Goal: Find specific page/section: Find specific page/section

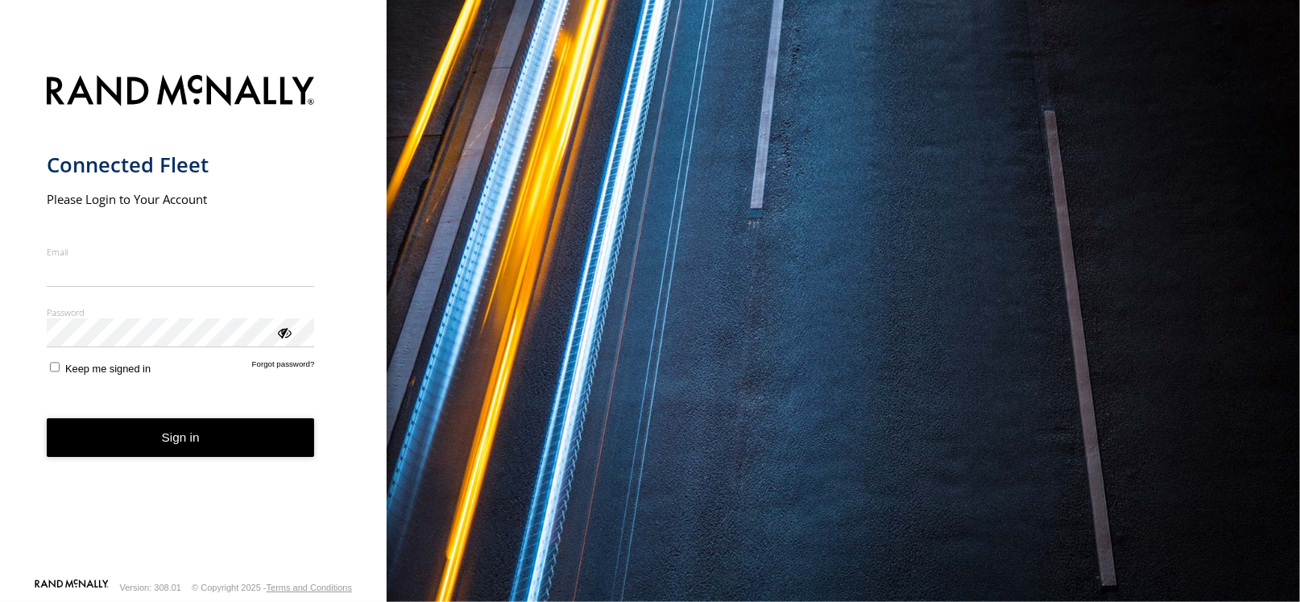
type input "**********"
click at [189, 453] on button "Sign in" at bounding box center [181, 437] width 268 height 39
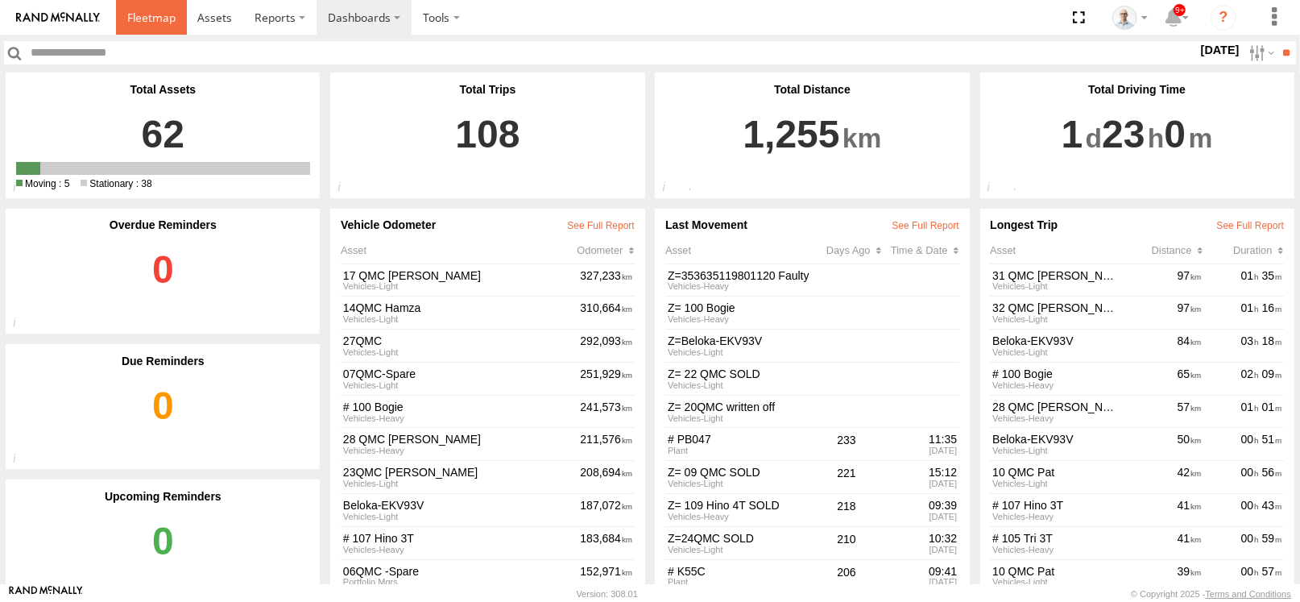
click at [141, 29] on link at bounding box center [151, 17] width 71 height 35
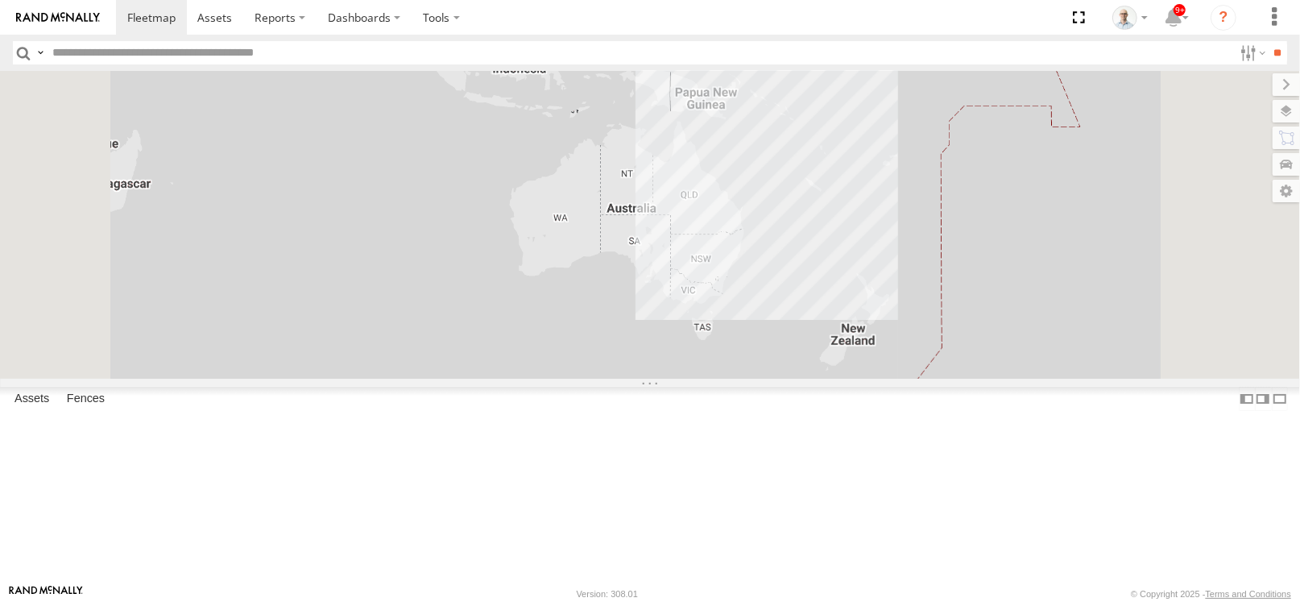
click at [516, 50] on input "text" at bounding box center [639, 52] width 1187 height 23
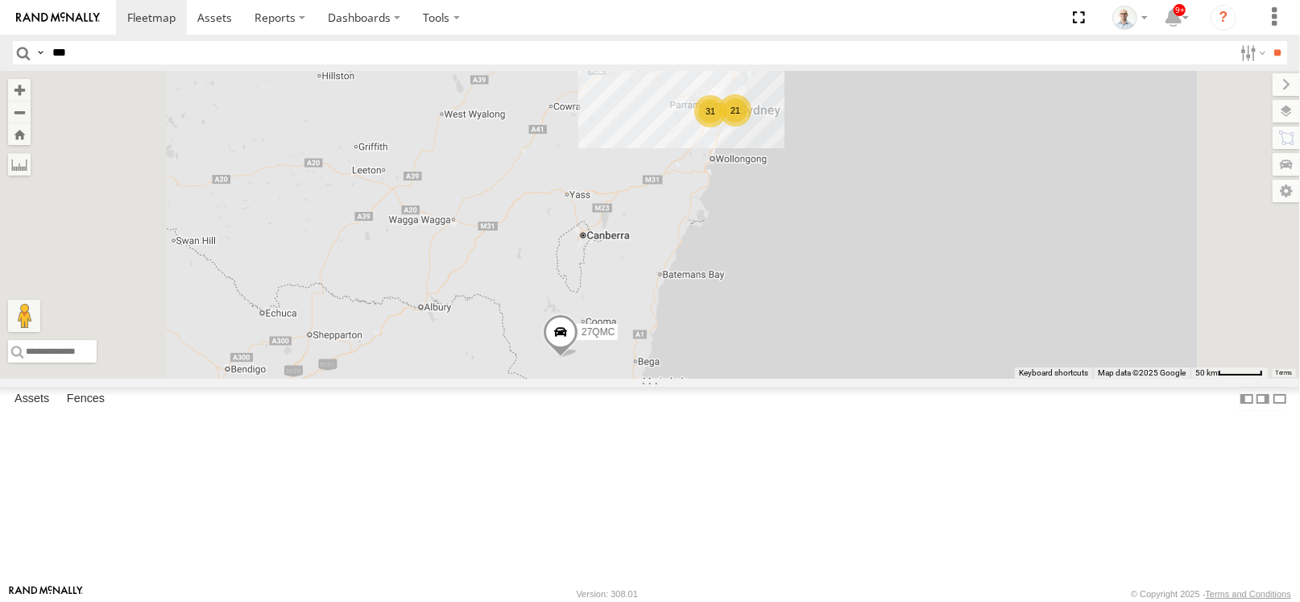
type input "***"
click at [1269, 41] on input "**" at bounding box center [1278, 52] width 19 height 23
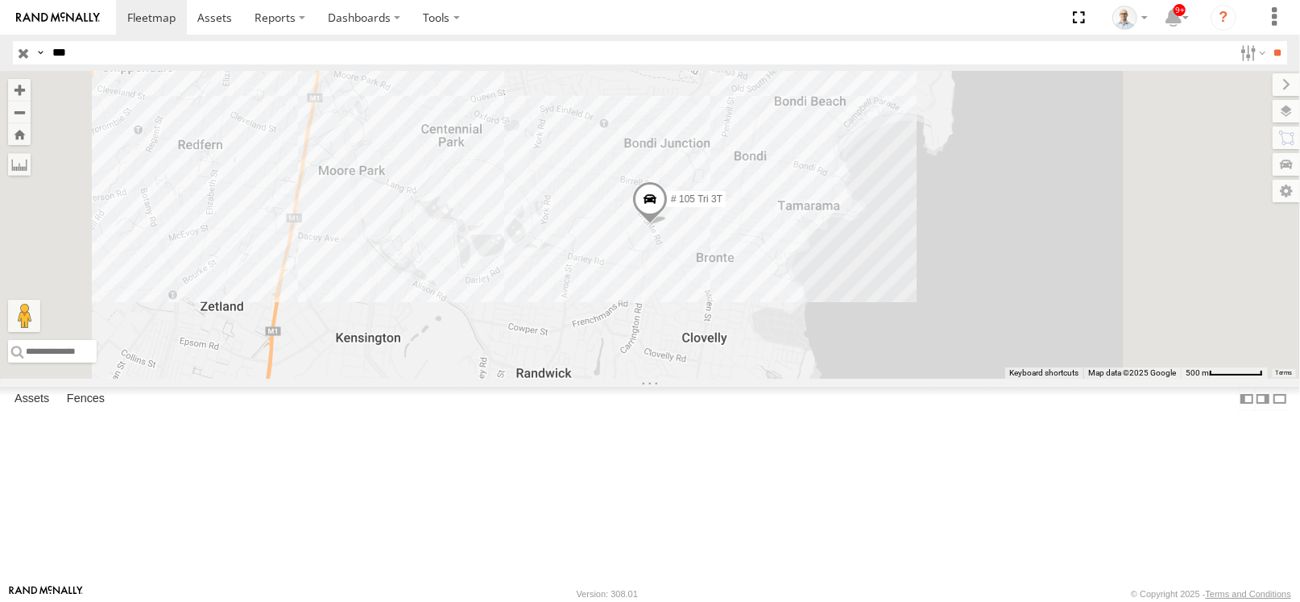
click at [0, 0] on span at bounding box center [0, 0] width 0 height 0
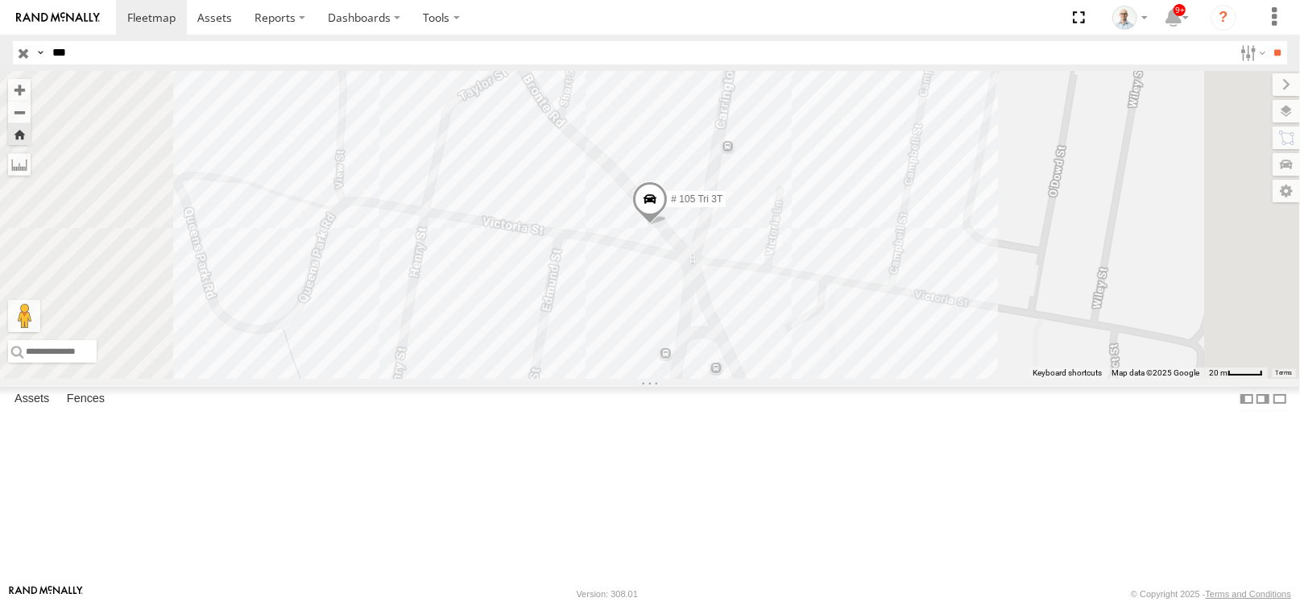
click at [668, 225] on span at bounding box center [649, 203] width 35 height 44
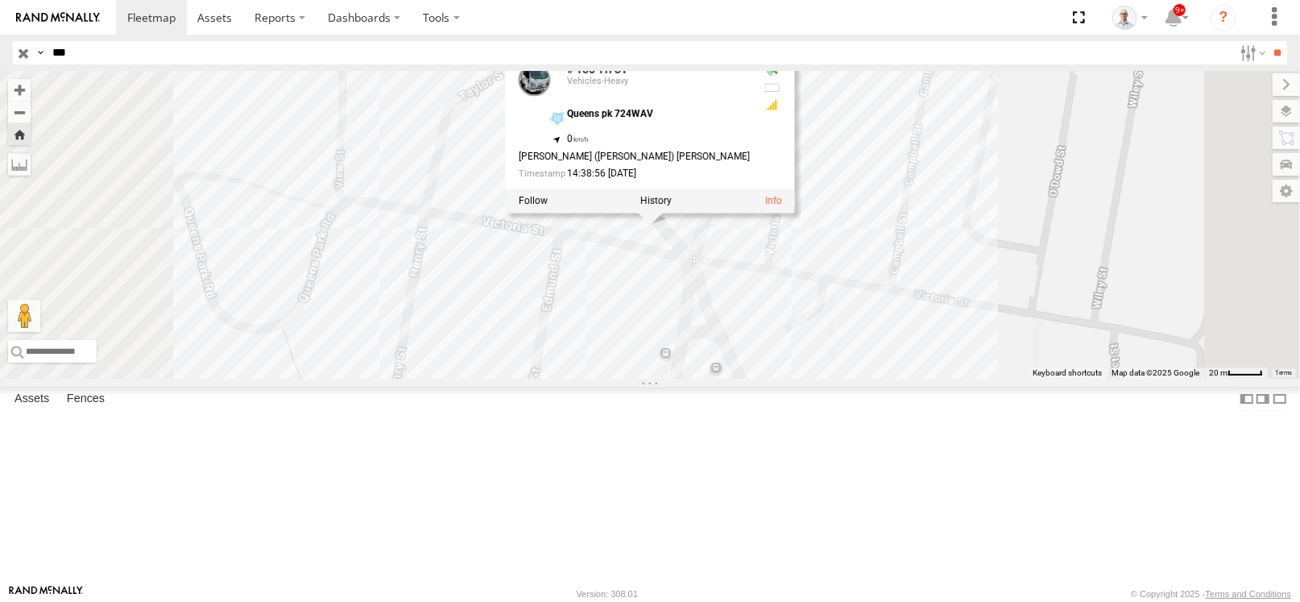
click at [1030, 243] on div "# 105 Tri 3T # 105 Tri 3T Vehicles-Heavy Queens pk 724WAV -33.90004 , 151.25333…" at bounding box center [650, 225] width 1300 height 308
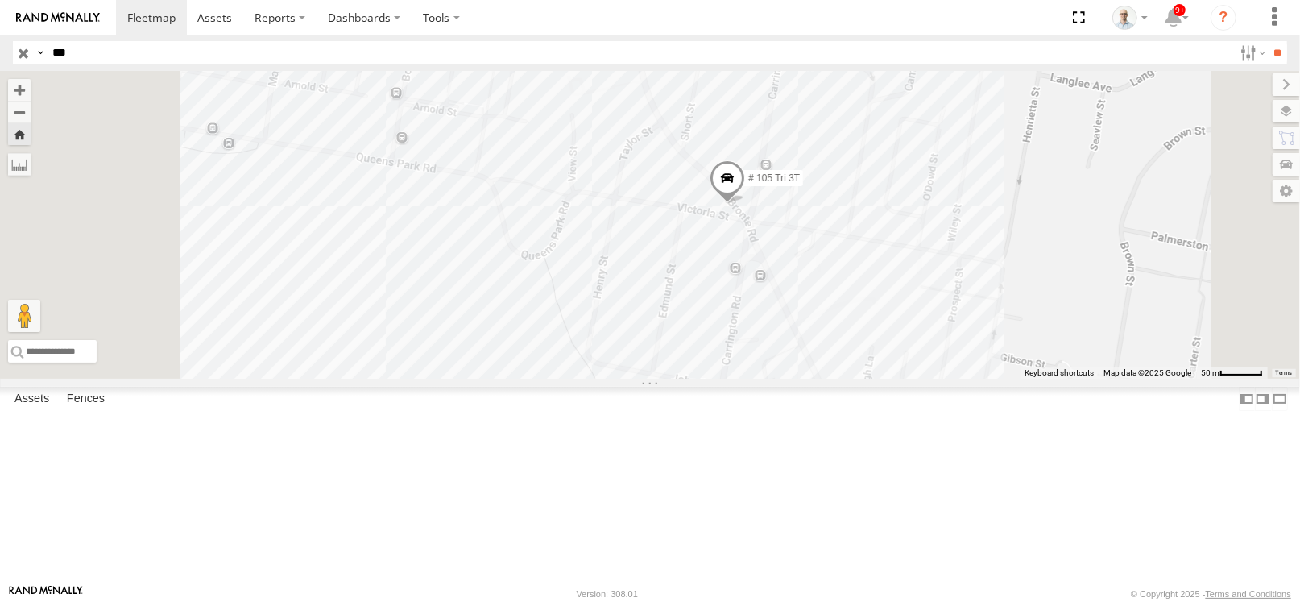
drag, startPoint x: 1056, startPoint y: 197, endPoint x: 1030, endPoint y: 266, distance: 73.5
click at [1030, 267] on div "# 105 Tri 3T" at bounding box center [650, 225] width 1300 height 308
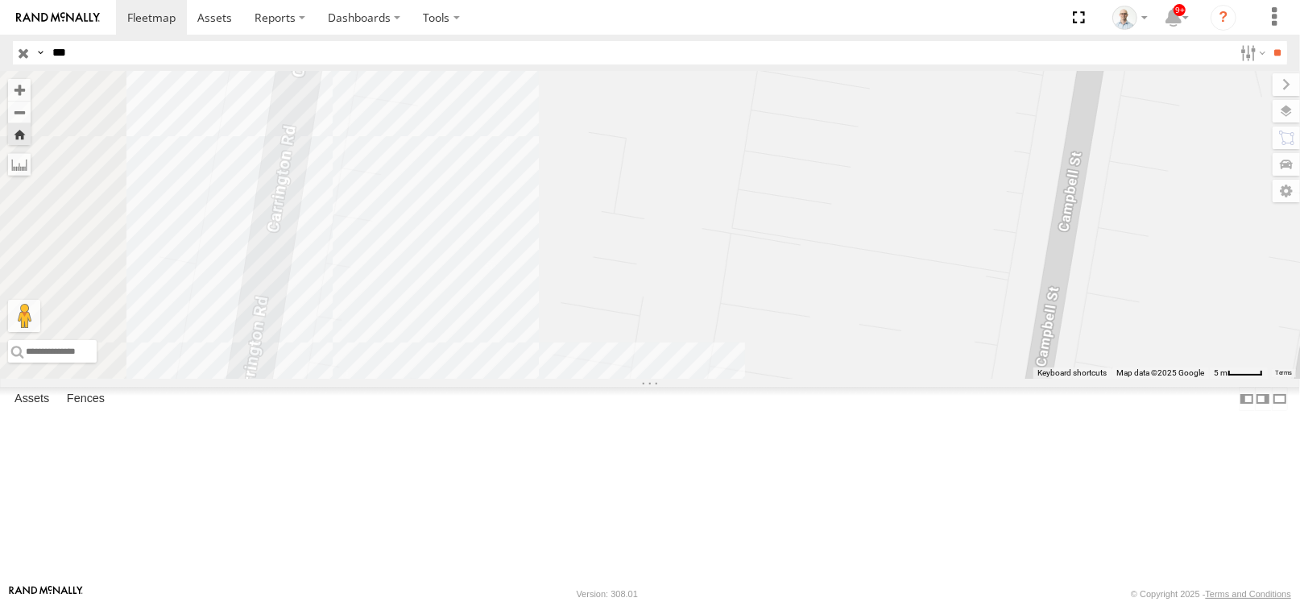
drag, startPoint x: 966, startPoint y: 338, endPoint x: 1187, endPoint y: 113, distance: 315.0
click at [1187, 113] on div "# 105 Tri 3T" at bounding box center [650, 225] width 1300 height 308
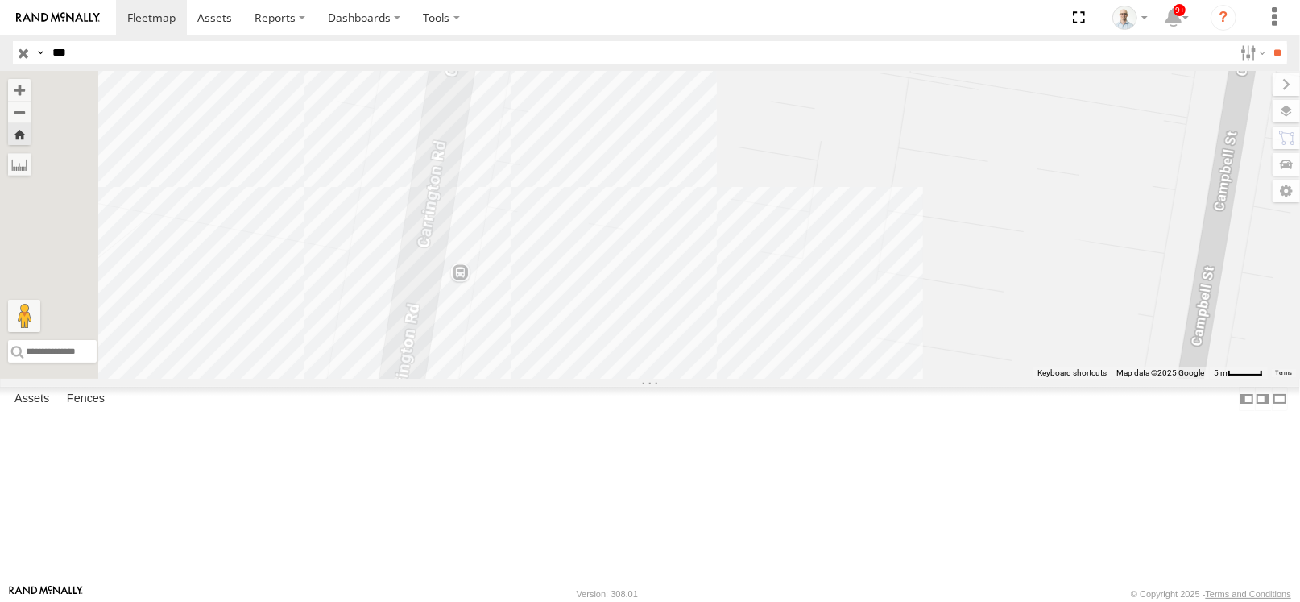
click at [24, 48] on input "button" at bounding box center [23, 52] width 21 height 23
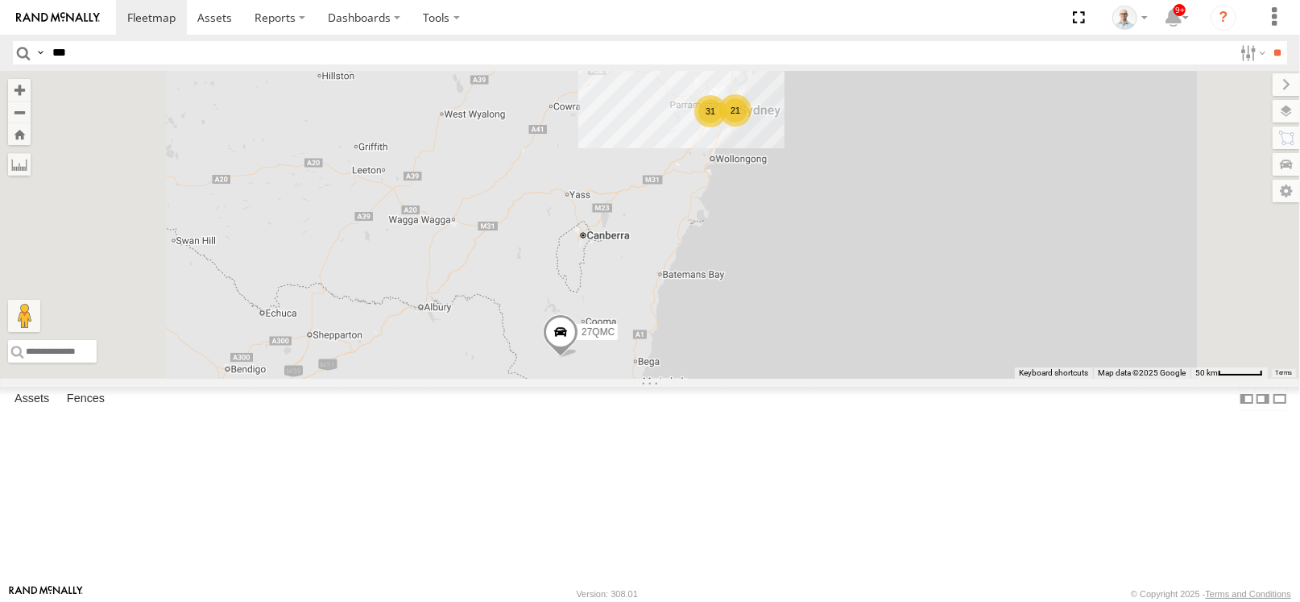
click at [727, 127] on div "31" at bounding box center [710, 111] width 32 height 32
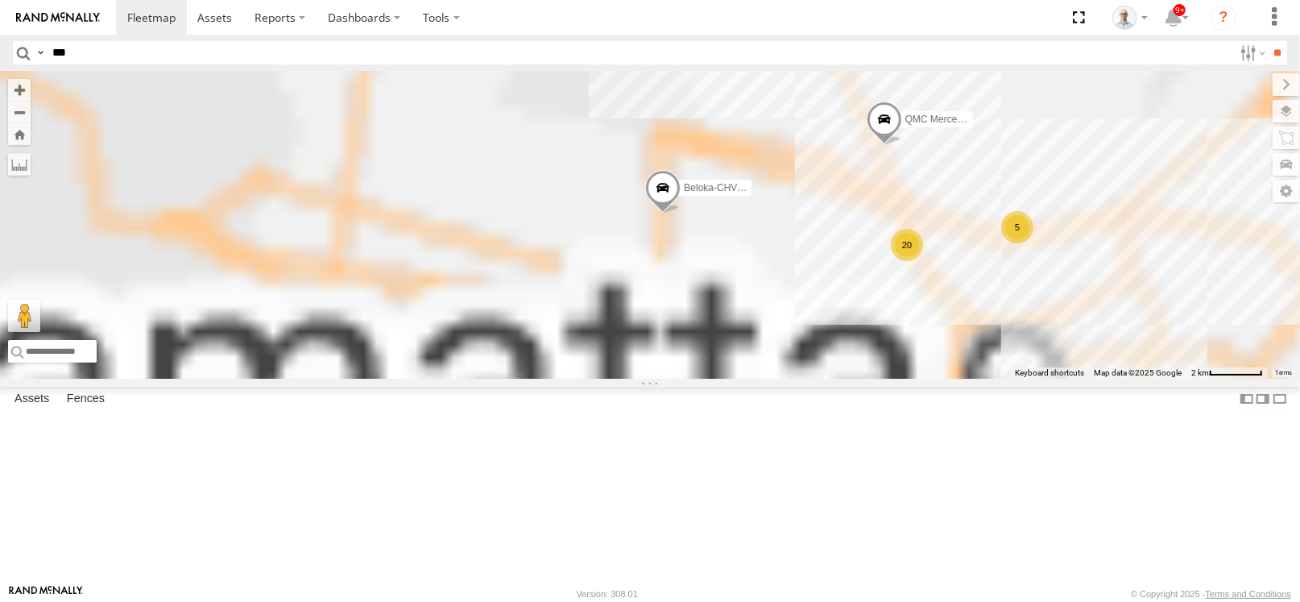
drag, startPoint x: 1066, startPoint y: 351, endPoint x: 699, endPoint y: 224, distance: 388.0
click at [699, 224] on div "27QMC 10 QMC Pat # KS75A Beloka-EKV93V Beloka-CHV61N QMC Mercedes 23QMC Paul # …" at bounding box center [650, 225] width 1300 height 308
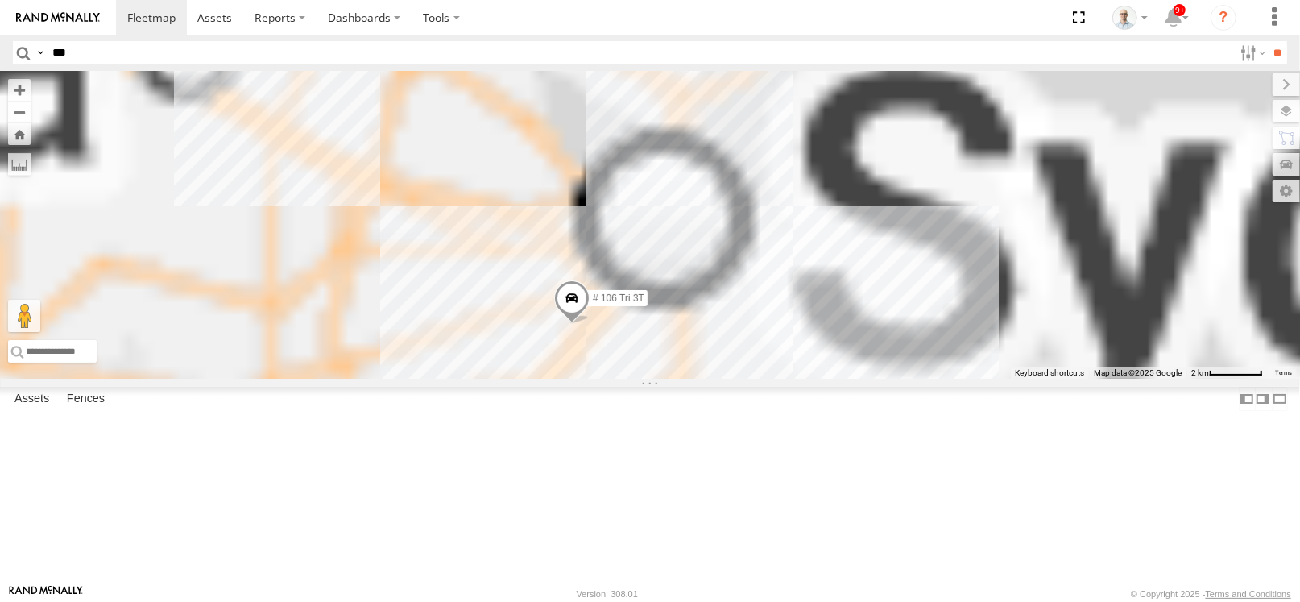
drag, startPoint x: 787, startPoint y: 280, endPoint x: 657, endPoint y: 179, distance: 164.2
click at [657, 178] on div "27QMC 10 QMC Pat # KS75A Beloka-EKV93V Beloka-CHV61N QMC Mercedes # 100 Bogie 2…" at bounding box center [650, 225] width 1300 height 308
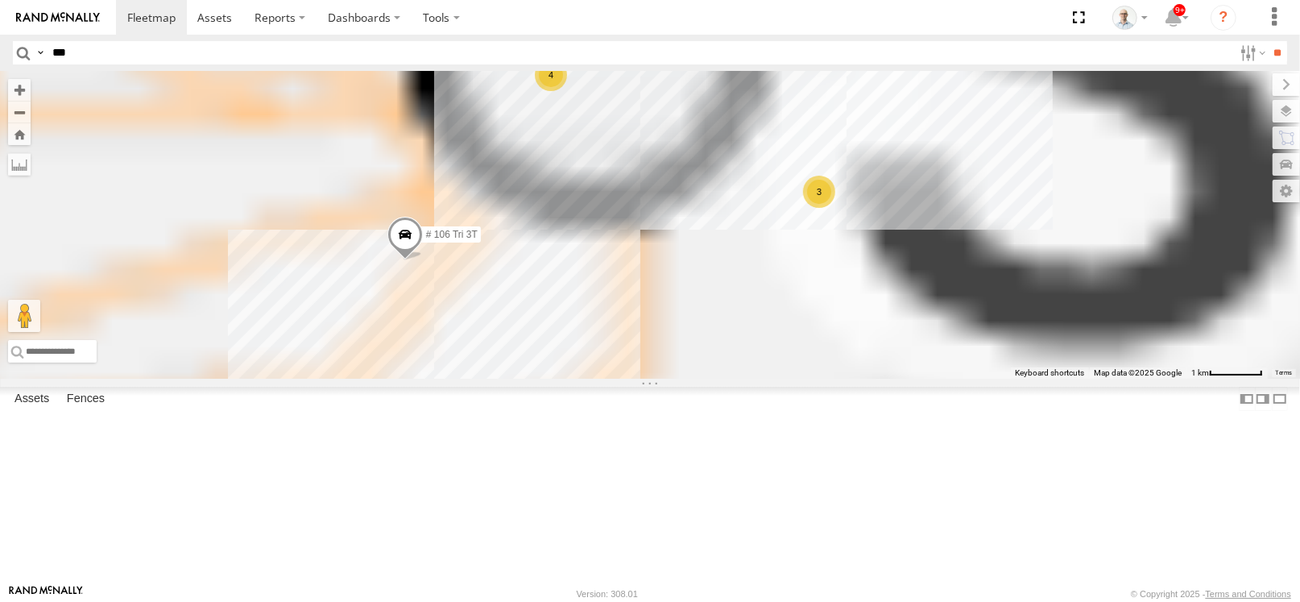
drag, startPoint x: 877, startPoint y: 259, endPoint x: 853, endPoint y: 291, distance: 39.2
click at [853, 291] on div "27QMC 10 QMC Pat # KS75A Beloka-EKV93V Beloka-CHV61N QMC Mercedes # 100 Bogie 2…" at bounding box center [650, 225] width 1300 height 308
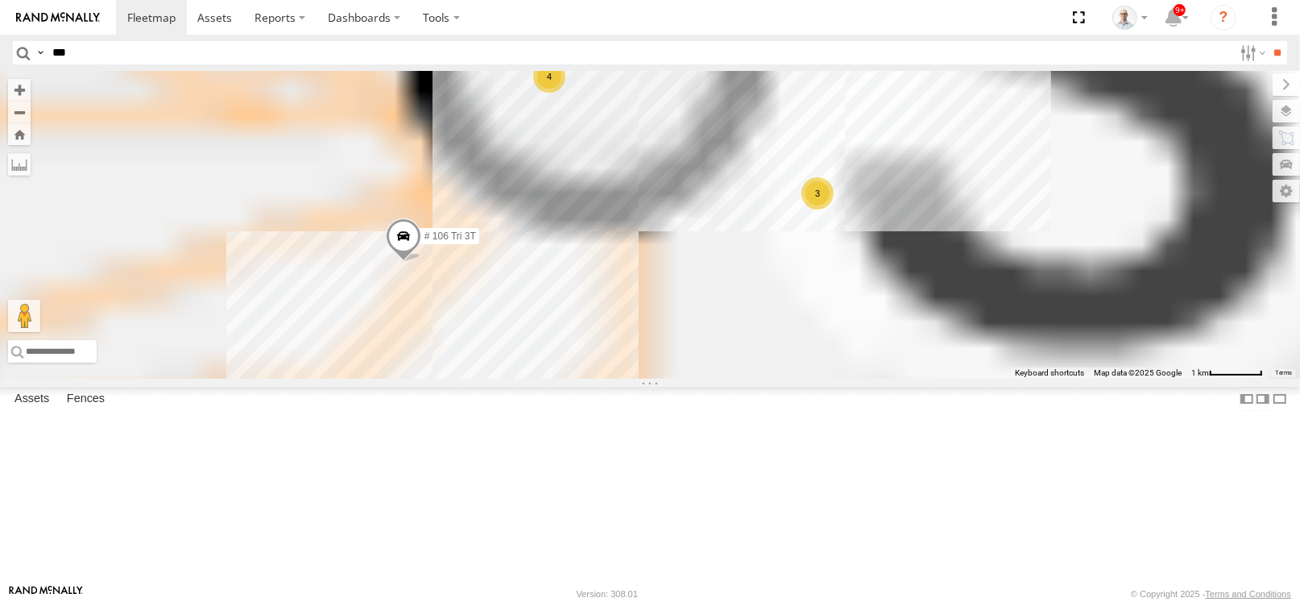
click at [834, 209] on div "3" at bounding box center [818, 193] width 32 height 32
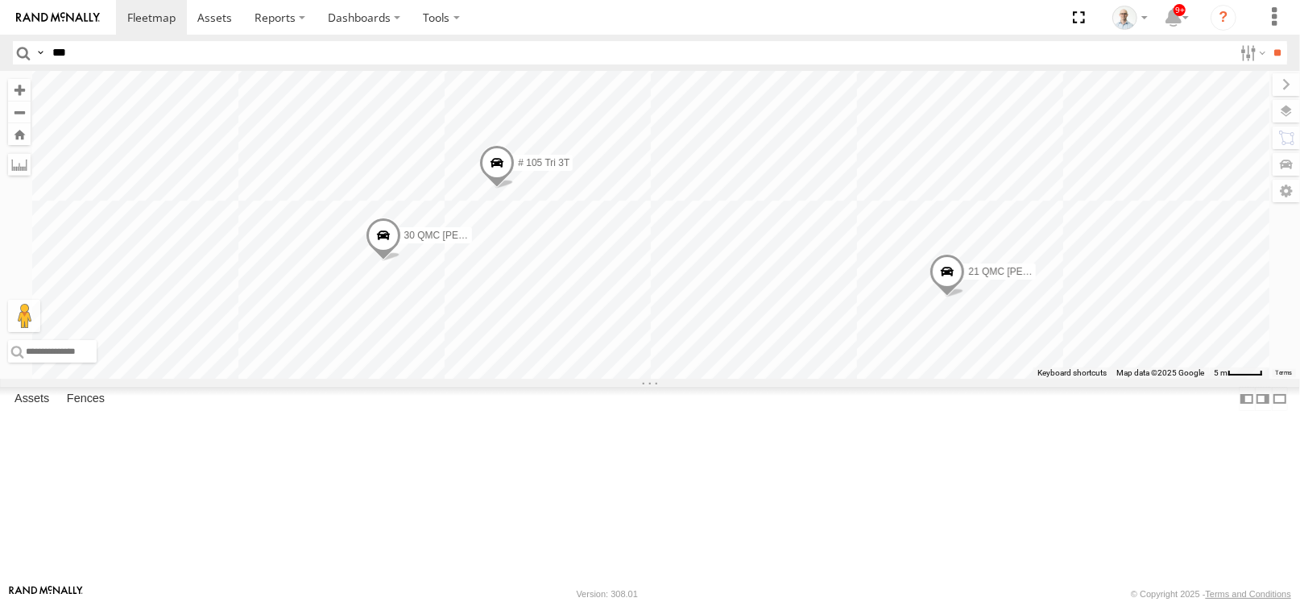
drag, startPoint x: 1030, startPoint y: 338, endPoint x: 1061, endPoint y: 368, distance: 43.9
click at [1061, 368] on div "27QMC 10 QMC Pat # KS75A Beloka-EKV93V Beloka-CHV61N QMC Mercedes # 100 Bogie 2…" at bounding box center [650, 225] width 1300 height 308
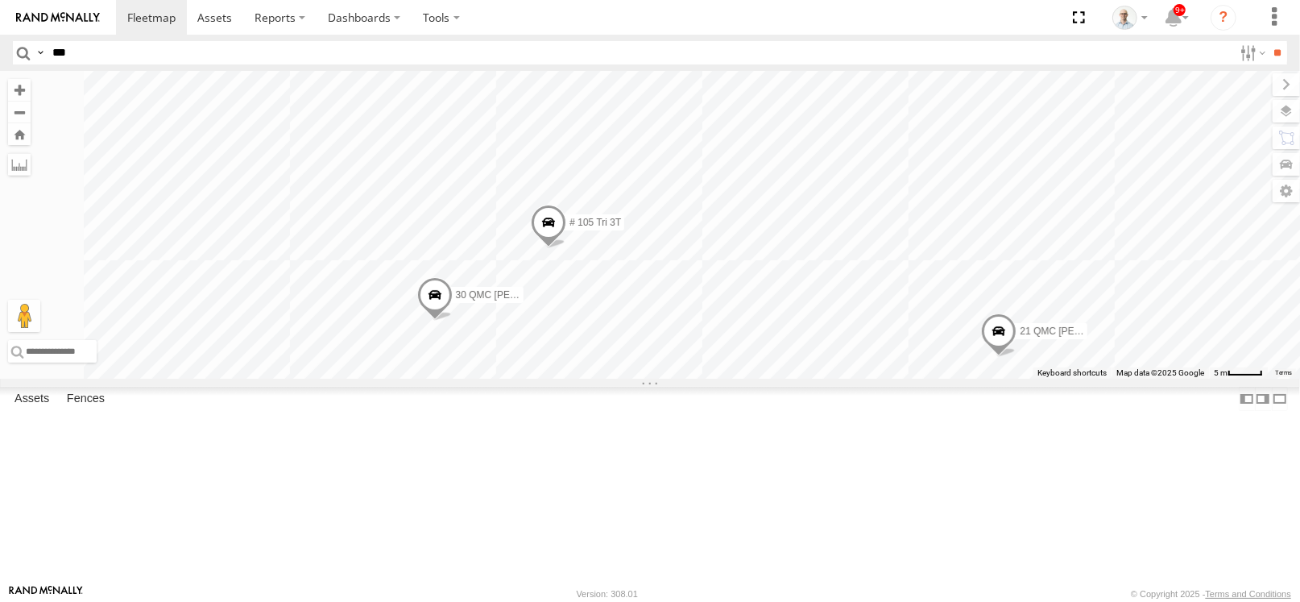
drag, startPoint x: 641, startPoint y: 224, endPoint x: 686, endPoint y: 276, distance: 68.5
click at [687, 277] on div "27QMC 10 QMC Pat # KS75A Beloka-EKV93V Beloka-CHV61N QMC Mercedes # 100 Bogie 2…" at bounding box center [650, 225] width 1300 height 308
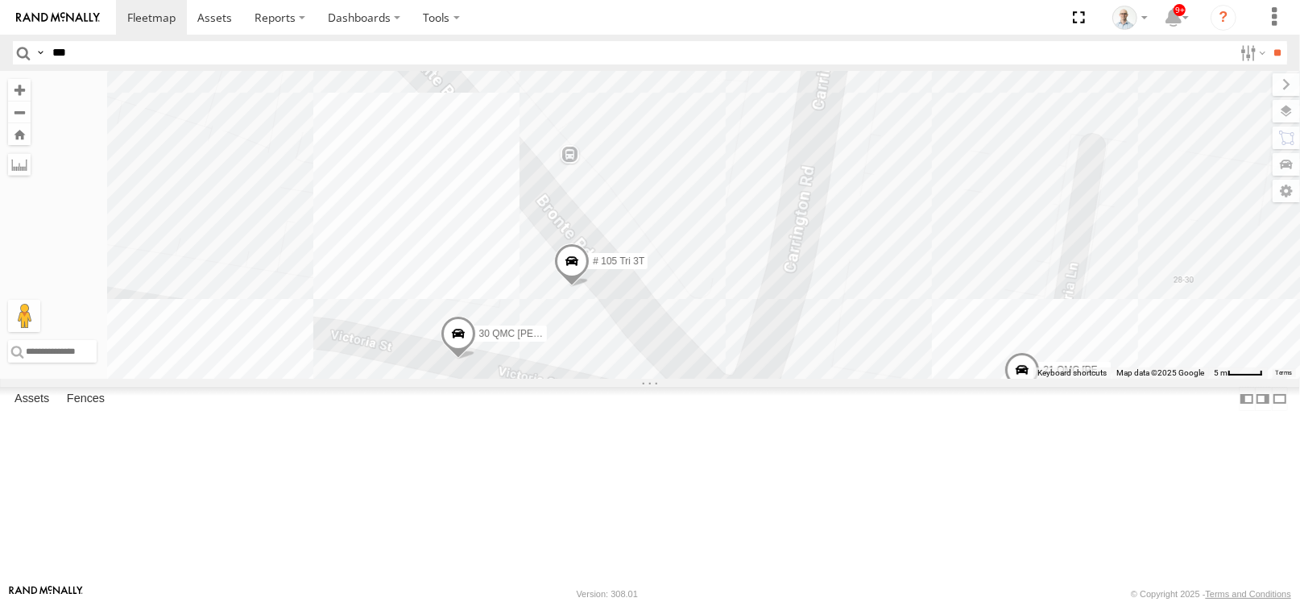
drag, startPoint x: 667, startPoint y: 224, endPoint x: 686, endPoint y: 259, distance: 40.0
click at [686, 259] on div "27QMC 10 QMC Pat # KS75A Beloka-EKV93V Beloka-CHV61N QMC Mercedes # 100 Bogie 2…" at bounding box center [650, 225] width 1300 height 308
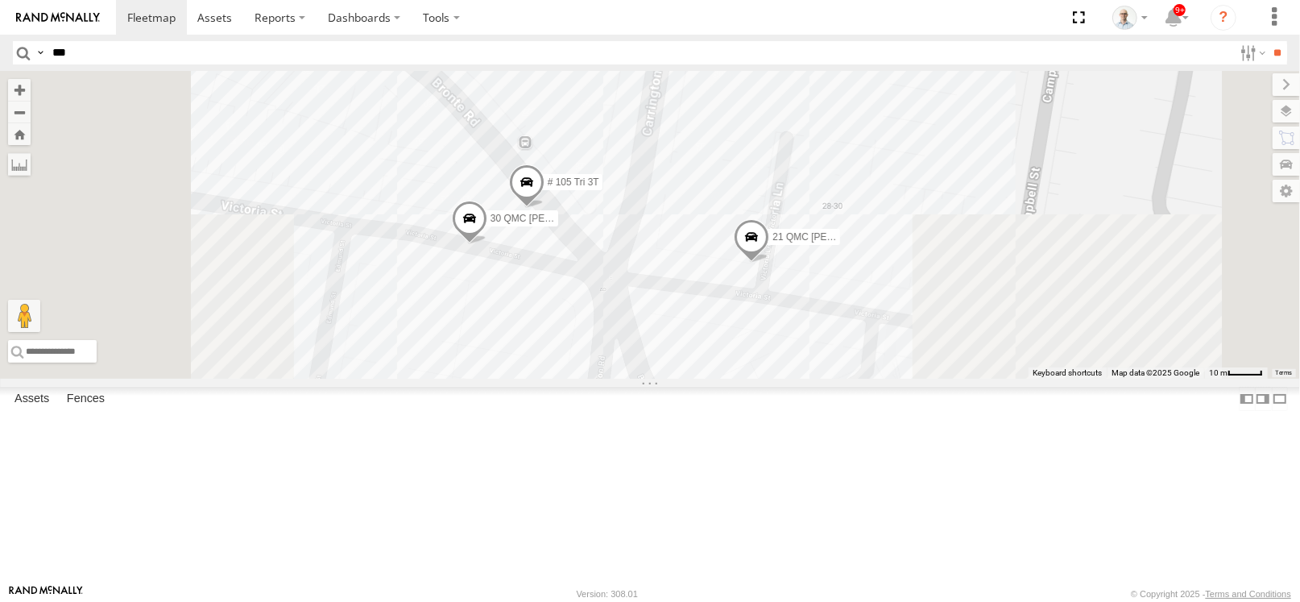
drag, startPoint x: 671, startPoint y: 198, endPoint x: 681, endPoint y: 236, distance: 39.1
click at [684, 242] on div "27QMC 10 QMC Pat # KS75A Beloka-EKV93V Beloka-CHV61N QMC Mercedes # 100 Bogie 2…" at bounding box center [650, 225] width 1300 height 308
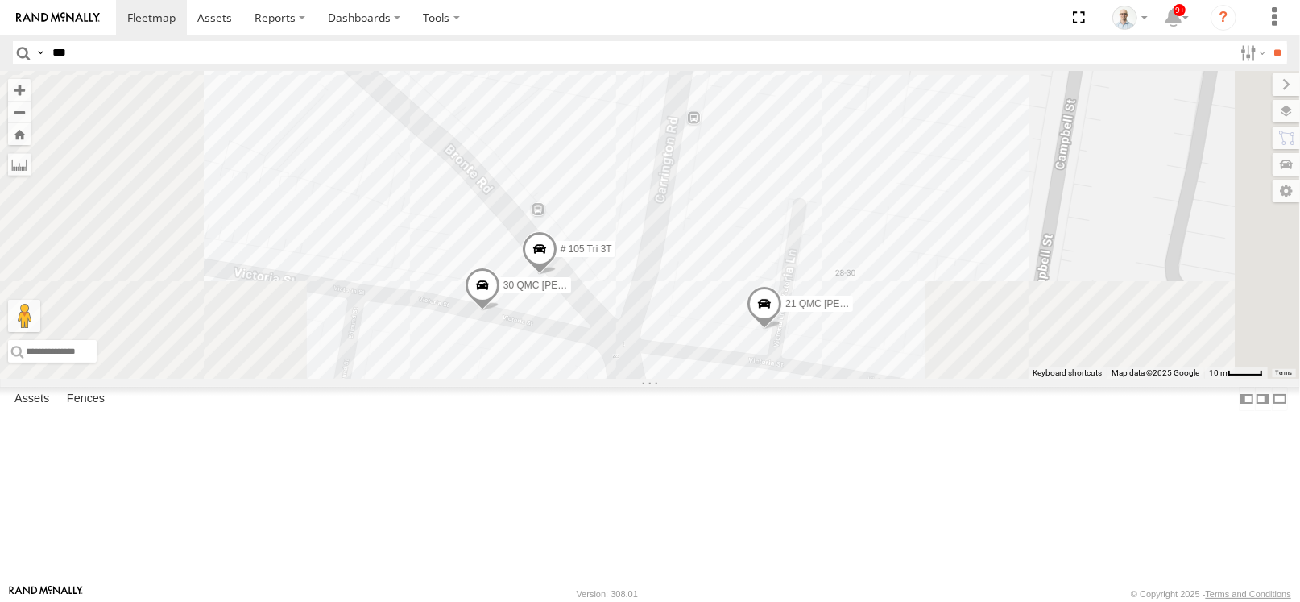
drag, startPoint x: 682, startPoint y: 189, endPoint x: 1094, endPoint y: 192, distance: 411.7
click at [686, 215] on div "27QMC 10 QMC Pat # KS75A Beloka-EKV93V Beloka-CHV61N QMC Mercedes # 100 Bogie 2…" at bounding box center [650, 225] width 1300 height 308
click at [1092, 161] on div "27QMC 10 QMC Pat # KS75A Beloka-EKV93V Beloka-CHV61N QMC Mercedes # 100 Bogie 2…" at bounding box center [650, 225] width 1300 height 308
click at [169, 10] on span at bounding box center [151, 17] width 48 height 15
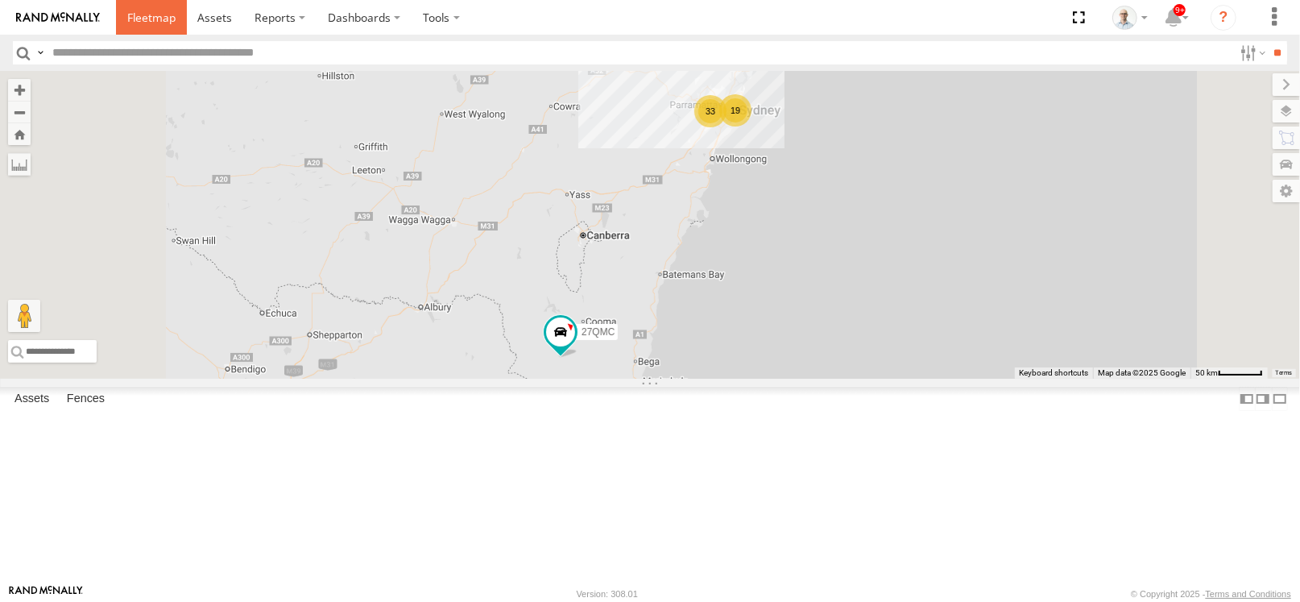
click at [141, 17] on span at bounding box center [151, 17] width 48 height 15
